Goal: Obtain resource: Download file/media

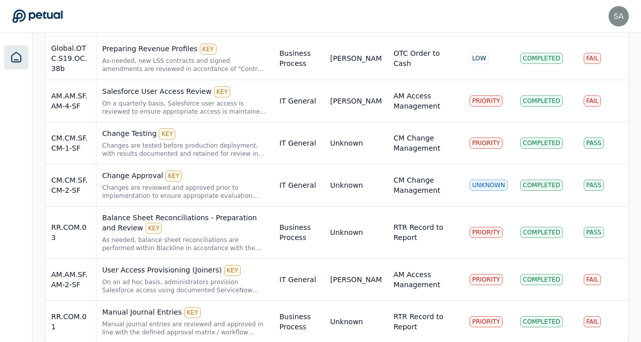
scroll to position [339, 0]
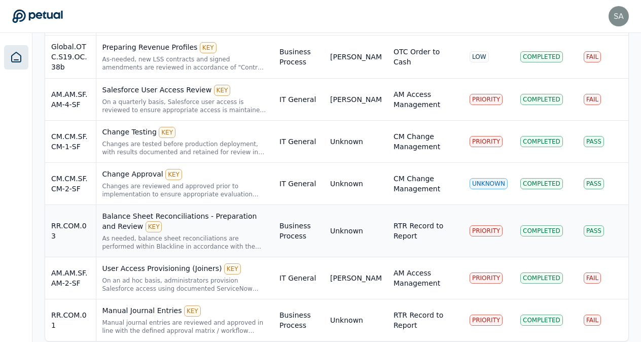
click at [191, 215] on div "Balance Sheet Reconciliations - Preparation and Review KEY" at bounding box center [184, 221] width 165 height 21
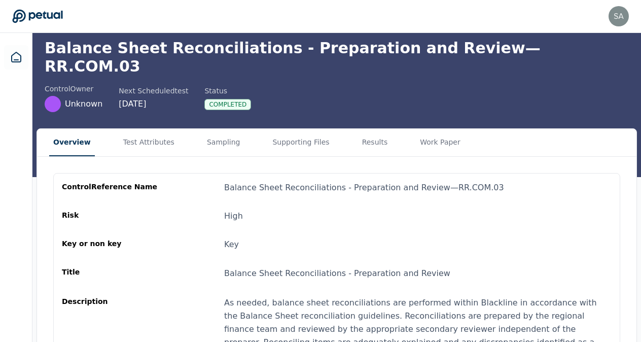
scroll to position [39, 0]
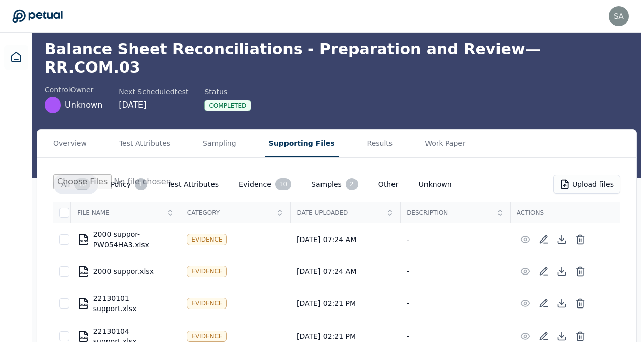
click at [271, 130] on button "Supporting Files" at bounding box center [302, 143] width 74 height 27
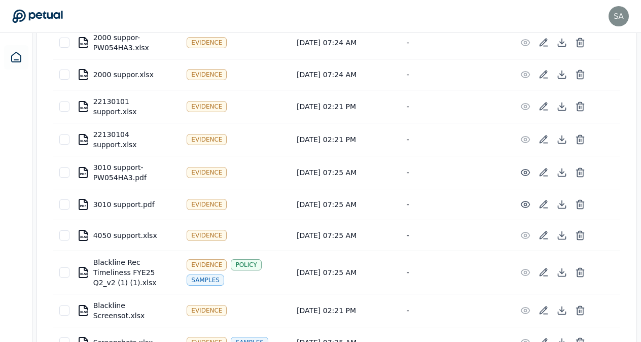
scroll to position [236, 0]
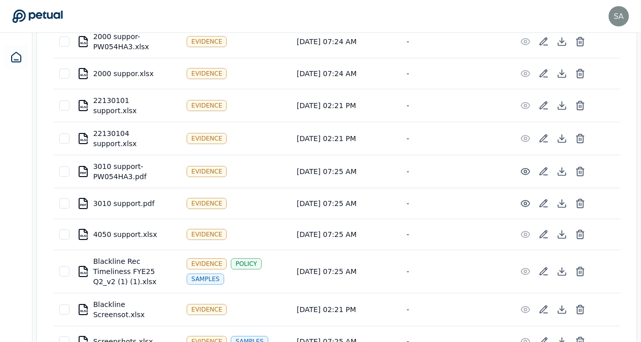
click at [133, 256] on div "XLSX Blackline Rec Timeliness FYE25 Q2_v2 (1) (1).xlsx" at bounding box center [126, 271] width 98 height 30
click at [83, 265] on icon at bounding box center [83, 271] width 12 height 12
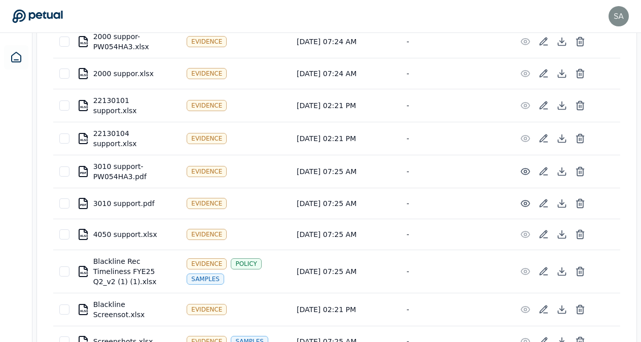
click at [83, 265] on icon at bounding box center [83, 271] width 12 height 12
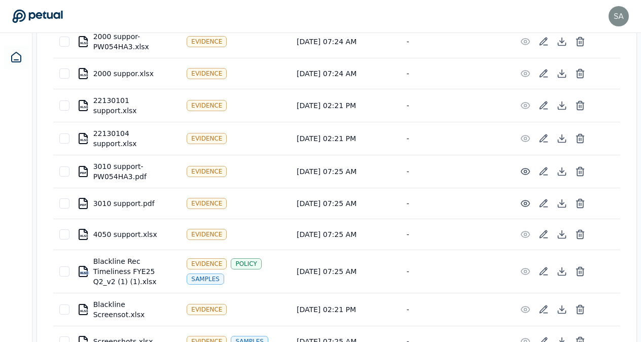
click at [83, 265] on icon at bounding box center [83, 271] width 12 height 12
drag, startPoint x: 83, startPoint y: 244, endPoint x: 124, endPoint y: 249, distance: 40.8
click at [124, 256] on div "XLSX Blackline Rec Timeliness FYE25 Q2_v2 (1) (1).xlsx" at bounding box center [126, 271] width 98 height 30
click at [86, 105] on div "XLSX" at bounding box center [84, 106] width 8 height 3
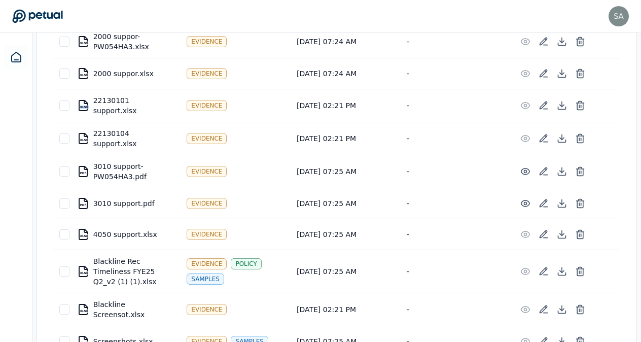
click at [86, 105] on div "XLSX" at bounding box center [84, 106] width 8 height 3
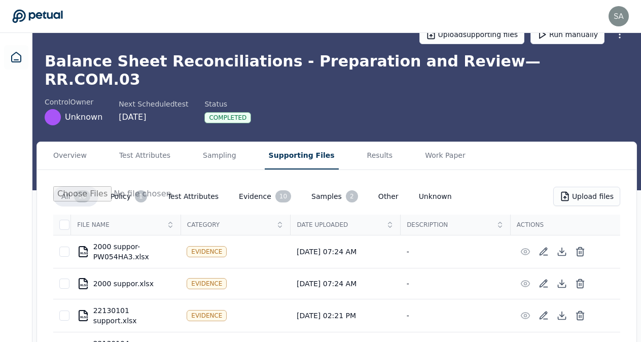
scroll to position [21, 0]
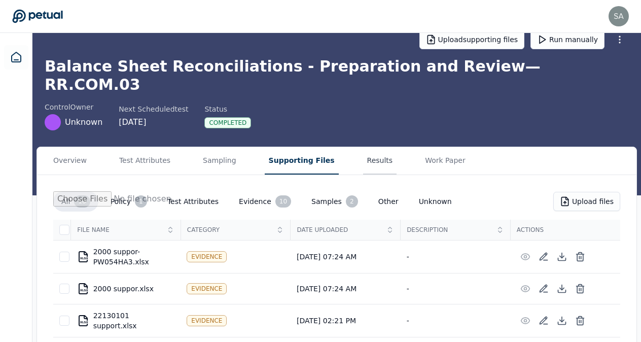
click at [360, 140] on main "Upload supporting files Run manually Balance Sheet Reconciliations - Preparatio…" at bounding box center [336, 300] width 609 height 577
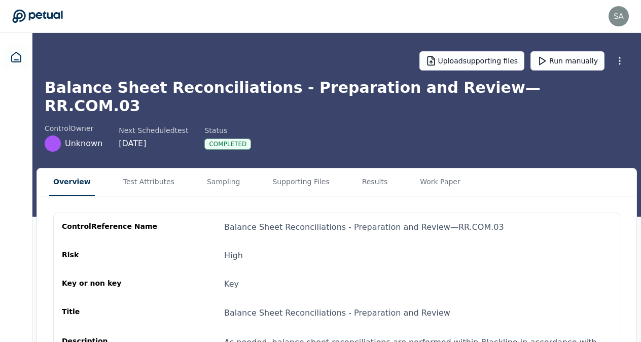
click at [71, 168] on button "Overview" at bounding box center [72, 181] width 46 height 27
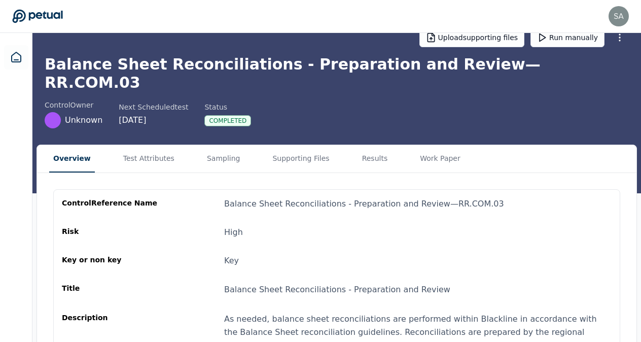
scroll to position [12, 0]
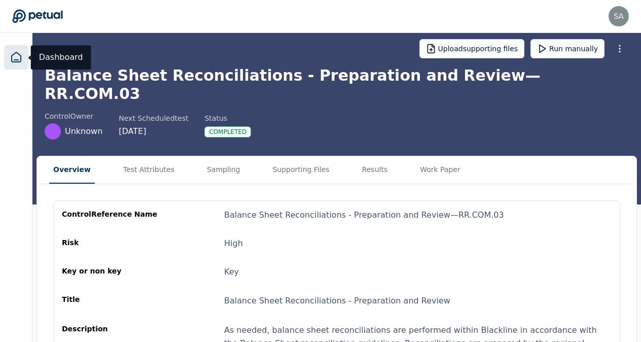
click at [14, 57] on icon at bounding box center [16, 57] width 12 height 12
